Goal: Navigation & Orientation: Find specific page/section

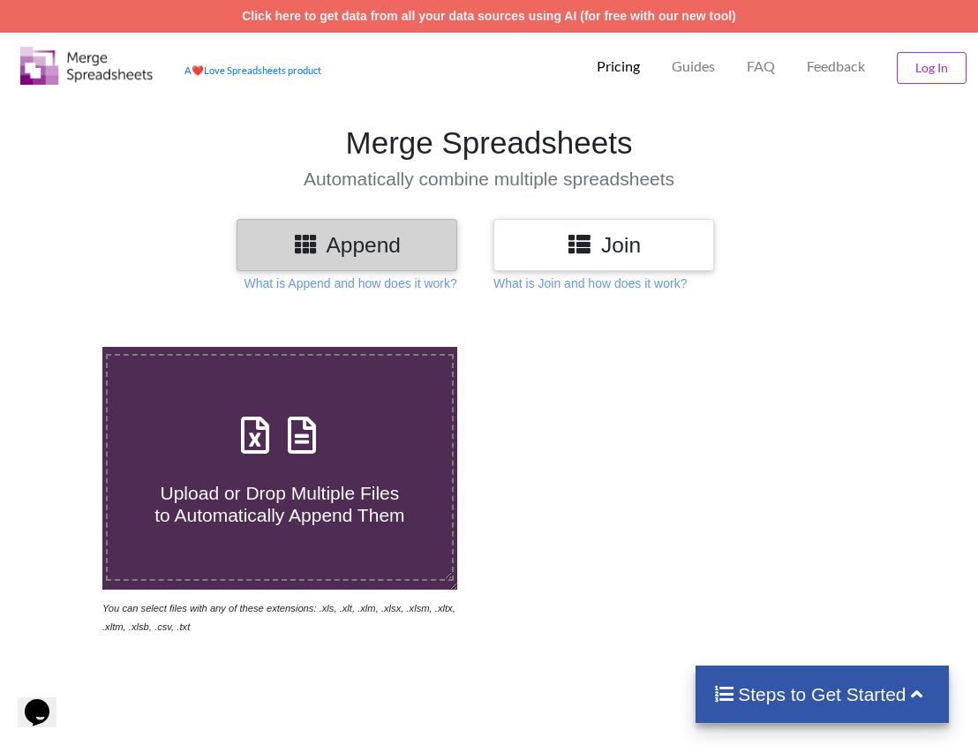
click at [766, 62] on p "FAQ" at bounding box center [761, 66] width 28 height 19
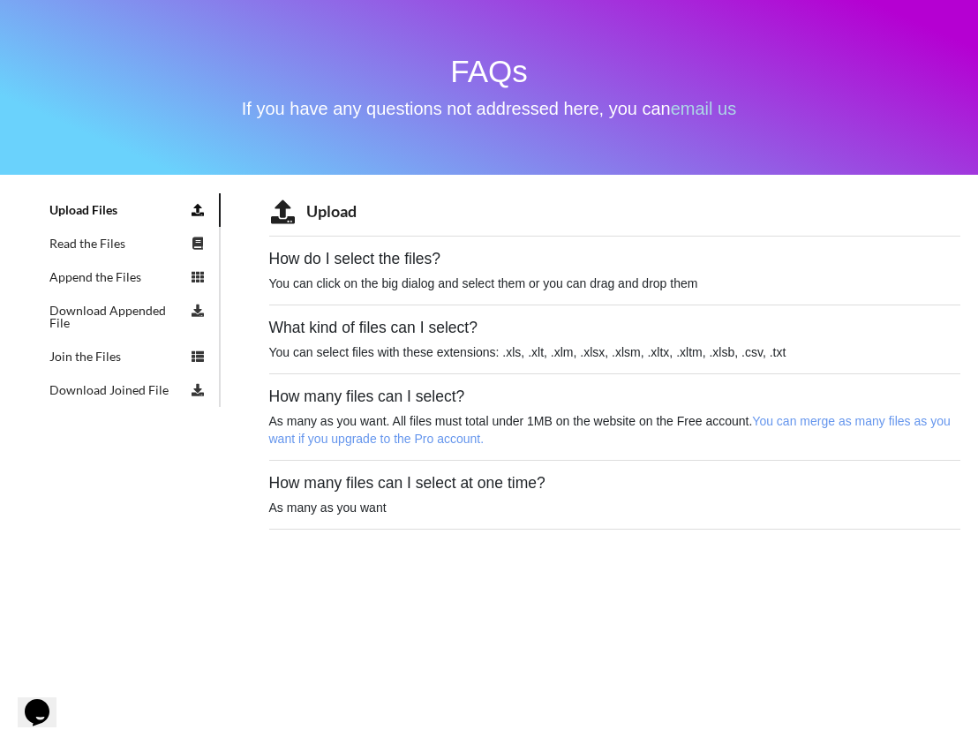
scroll to position [167, 0]
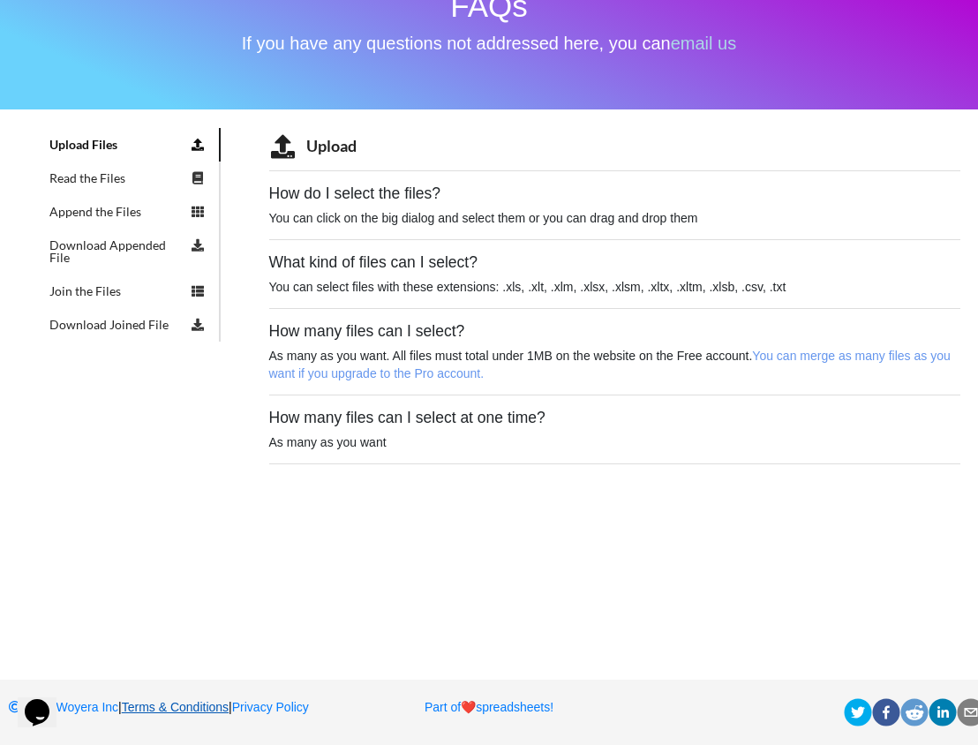
click at [204, 700] on link "Terms & Conditions" at bounding box center [175, 707] width 107 height 14
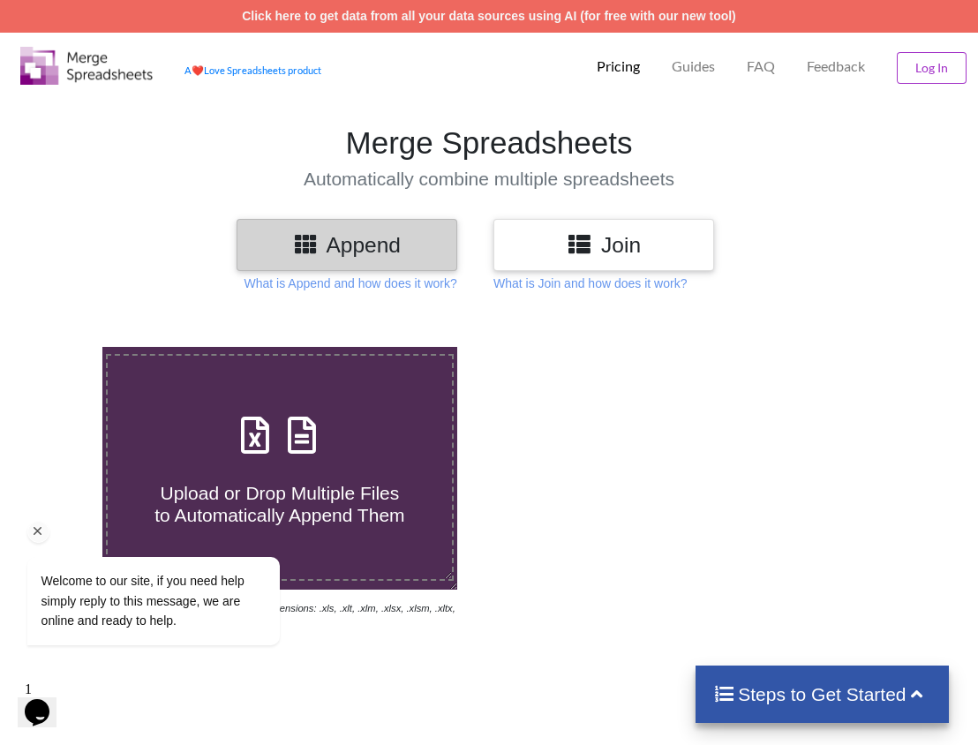
click at [35, 530] on icon "Chat attention grabber" at bounding box center [38, 531] width 16 height 16
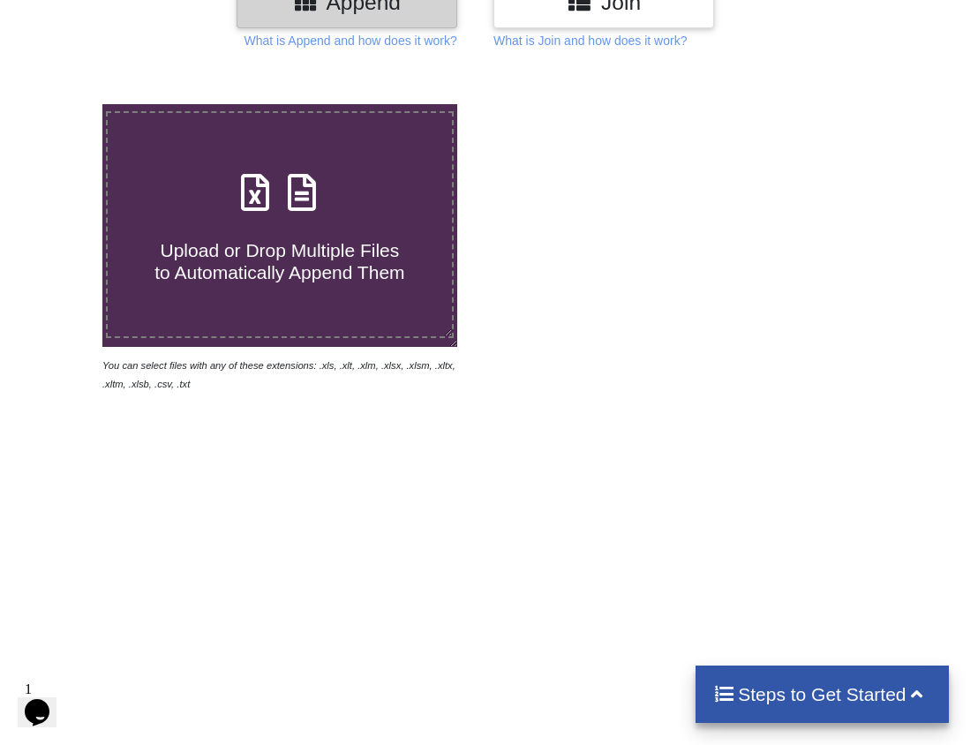
scroll to position [419, 0]
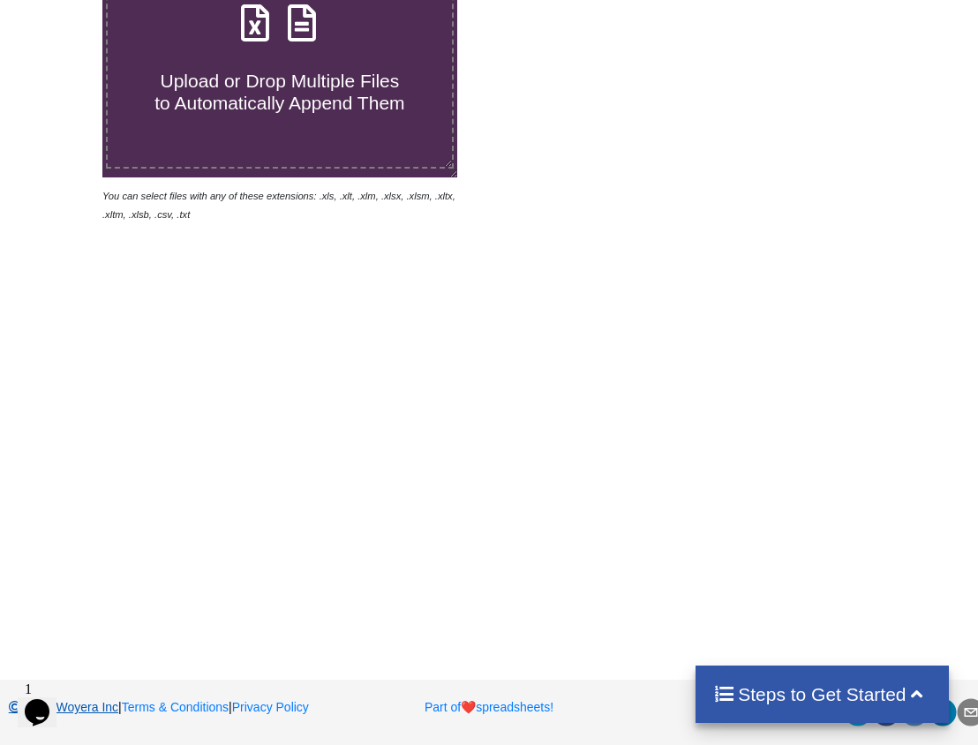
click at [94, 700] on link "2025 Woyera Inc" at bounding box center [62, 707] width 111 height 14
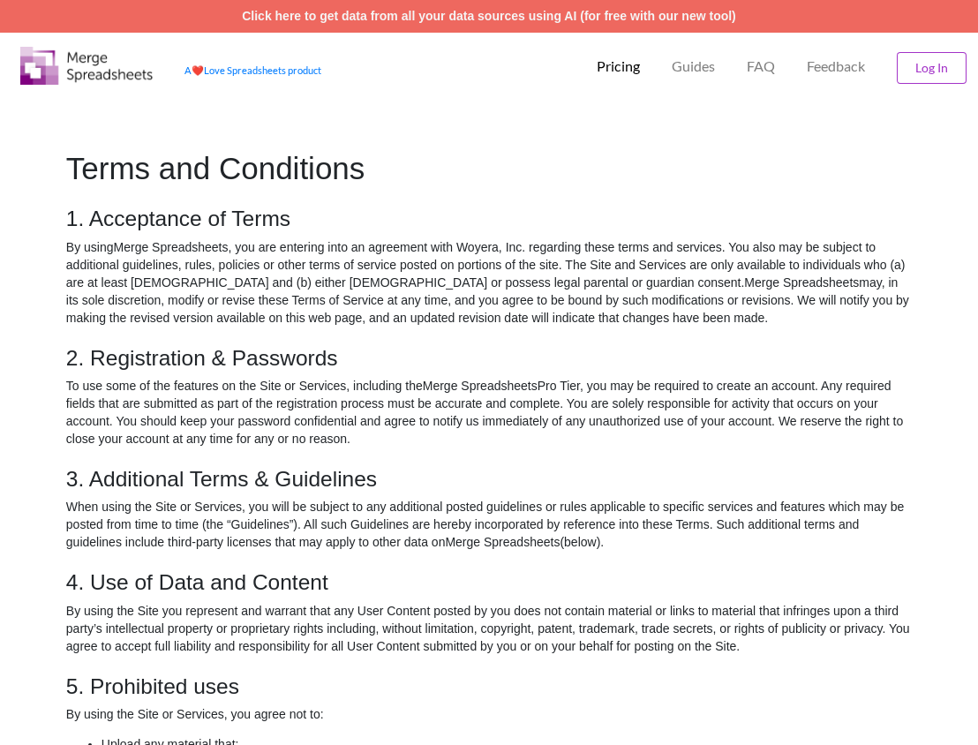
click at [758, 64] on p "FAQ" at bounding box center [761, 66] width 28 height 19
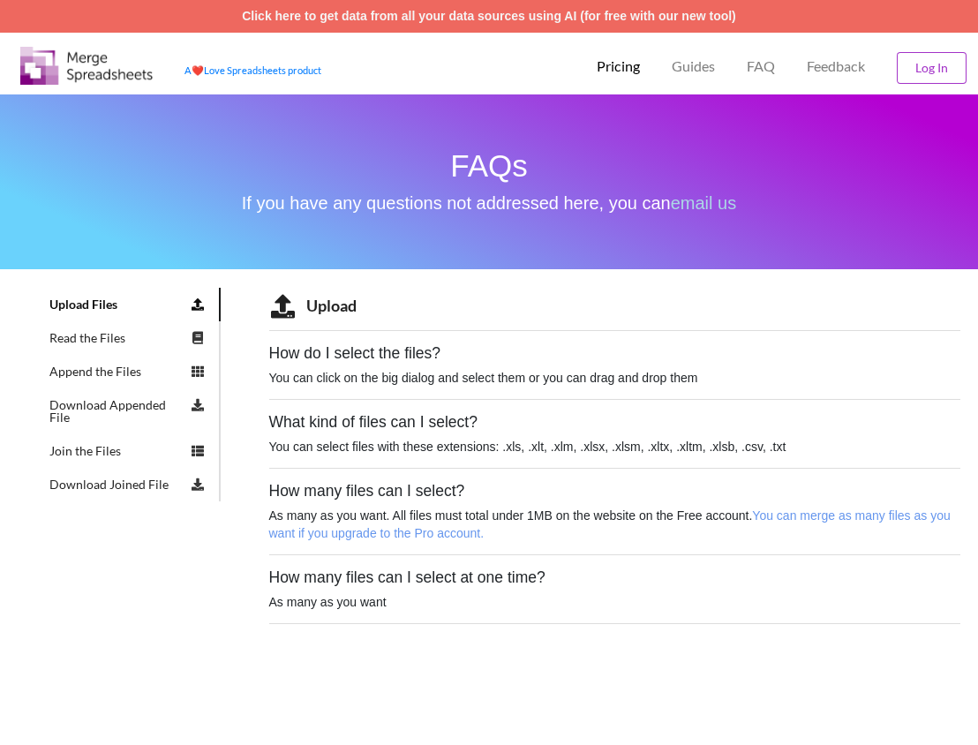
click at [832, 64] on span "Feedback" at bounding box center [836, 66] width 58 height 14
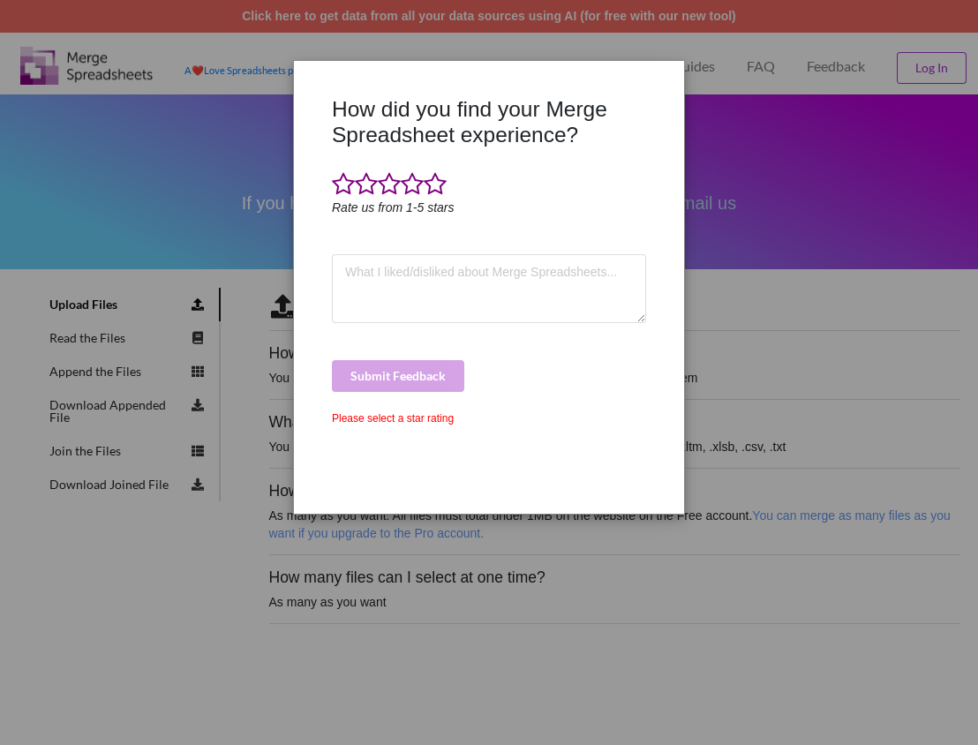
click at [723, 177] on div "How did you find your Merge Spreadsheet experience? Rate us from 1-5 stars Subm…" at bounding box center [489, 372] width 978 height 745
click at [586, 44] on div "How did you find your Merge Spreadsheet experience? Rate us from 1-5 stars Subm…" at bounding box center [489, 372] width 978 height 745
